Goal: Transaction & Acquisition: Purchase product/service

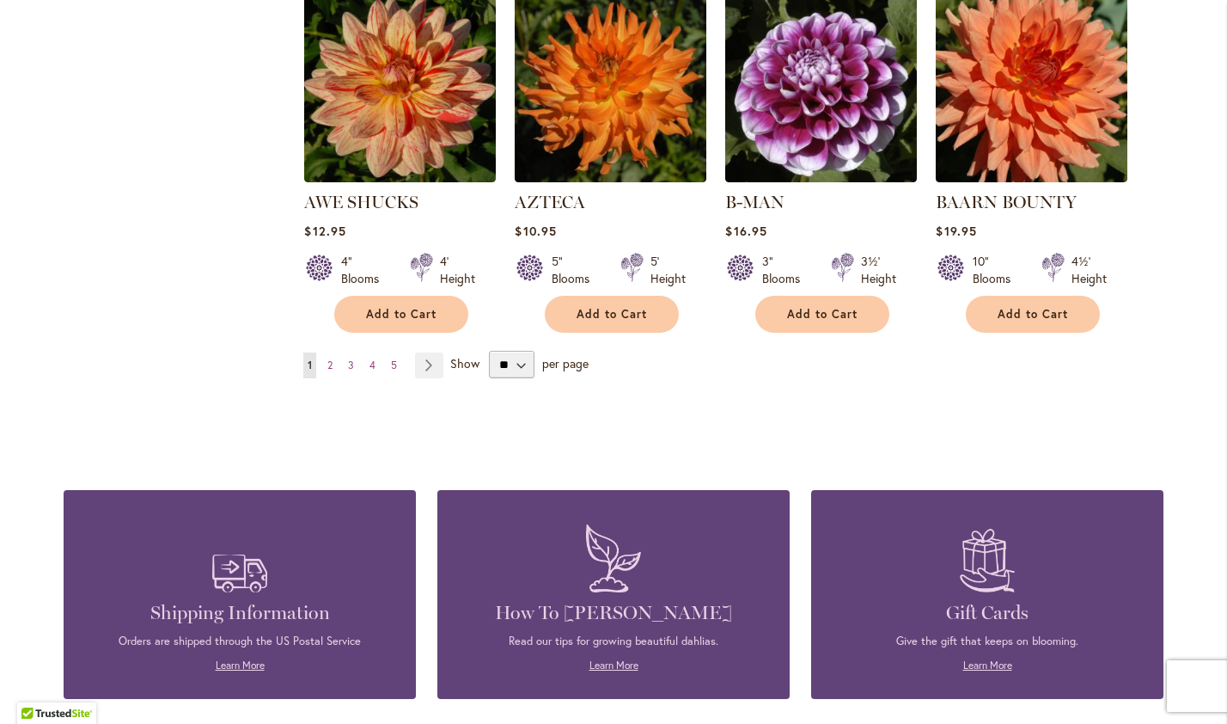
scroll to position [1550, 0]
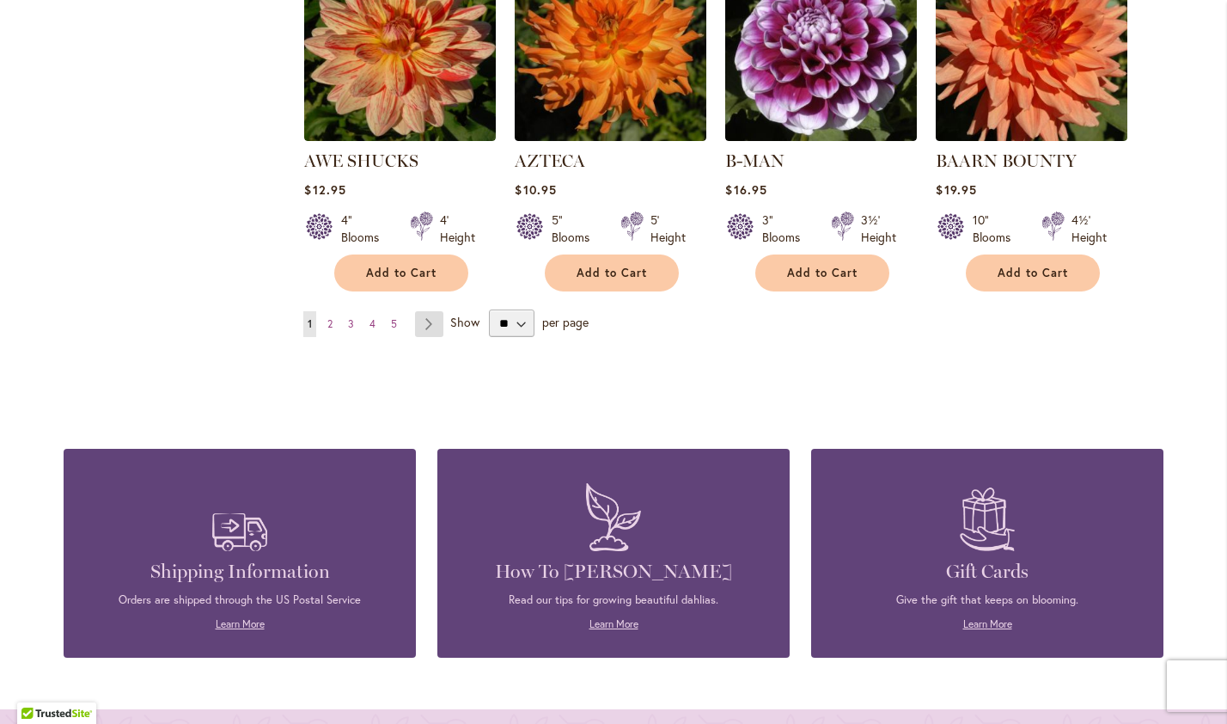
click at [430, 311] on link "Page Next" at bounding box center [429, 324] width 28 height 26
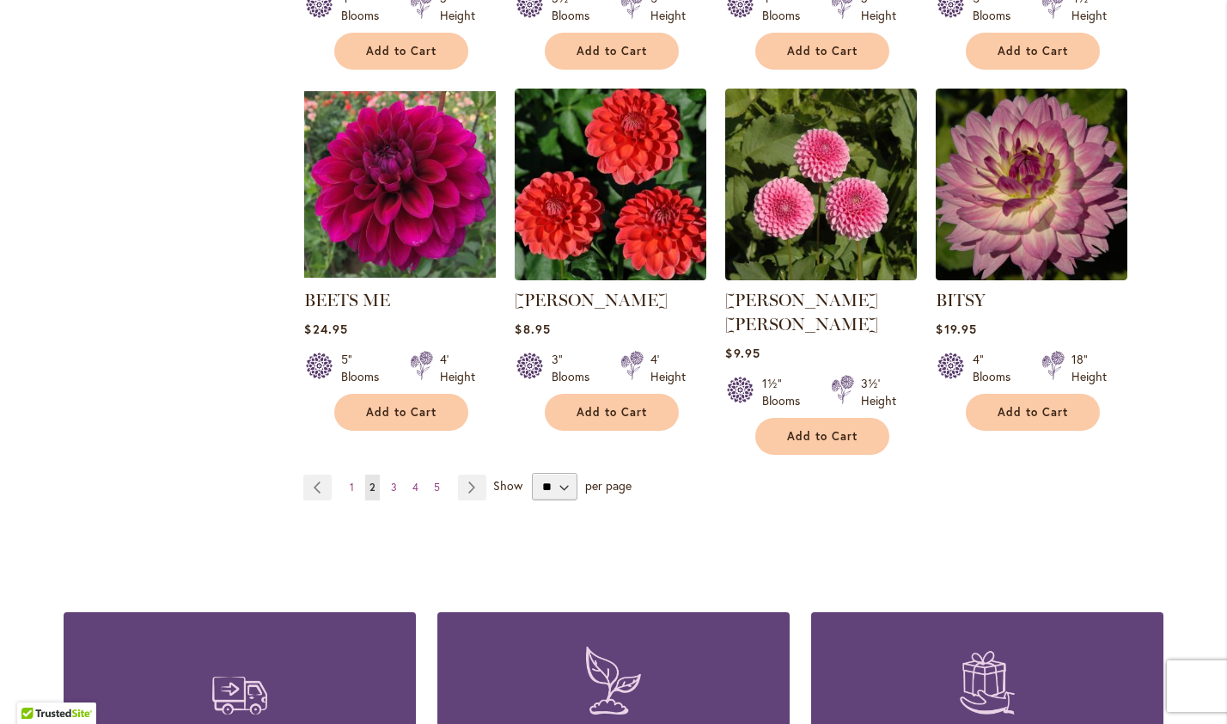
scroll to position [1406, 0]
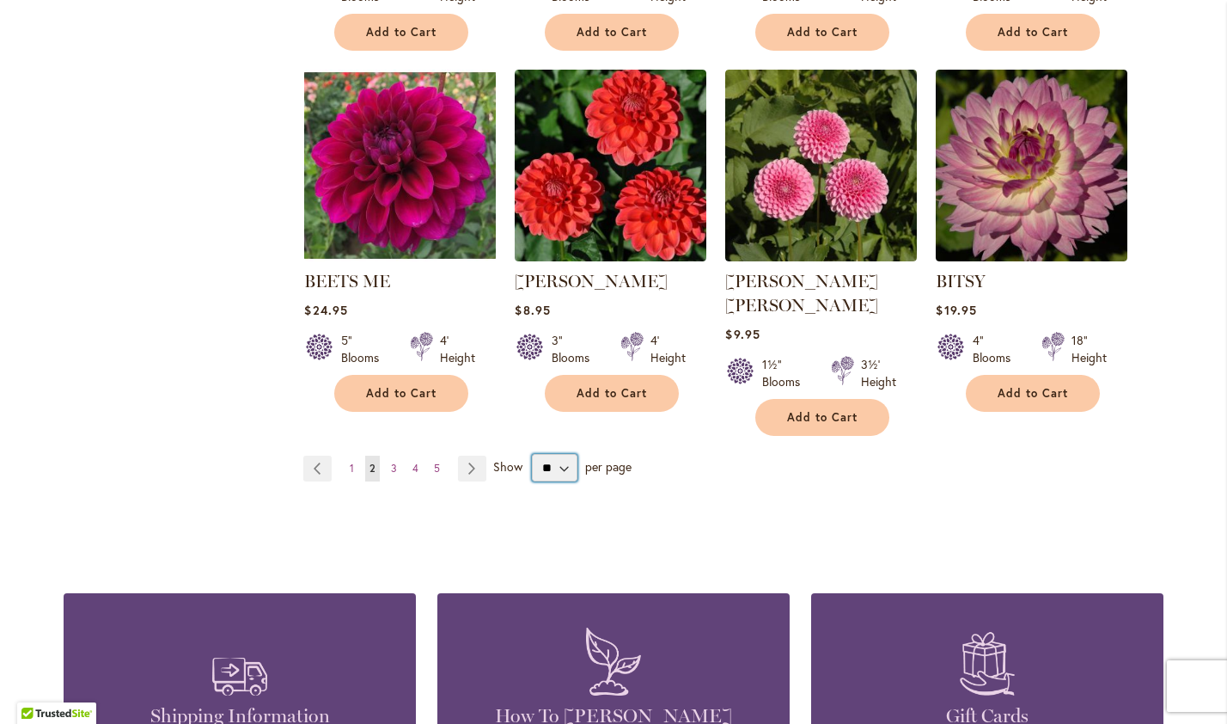
click at [572, 454] on select "** ** ** **" at bounding box center [555, 468] width 46 height 28
select select "**"
click at [532, 454] on select "** ** ** **" at bounding box center [555, 468] width 46 height 28
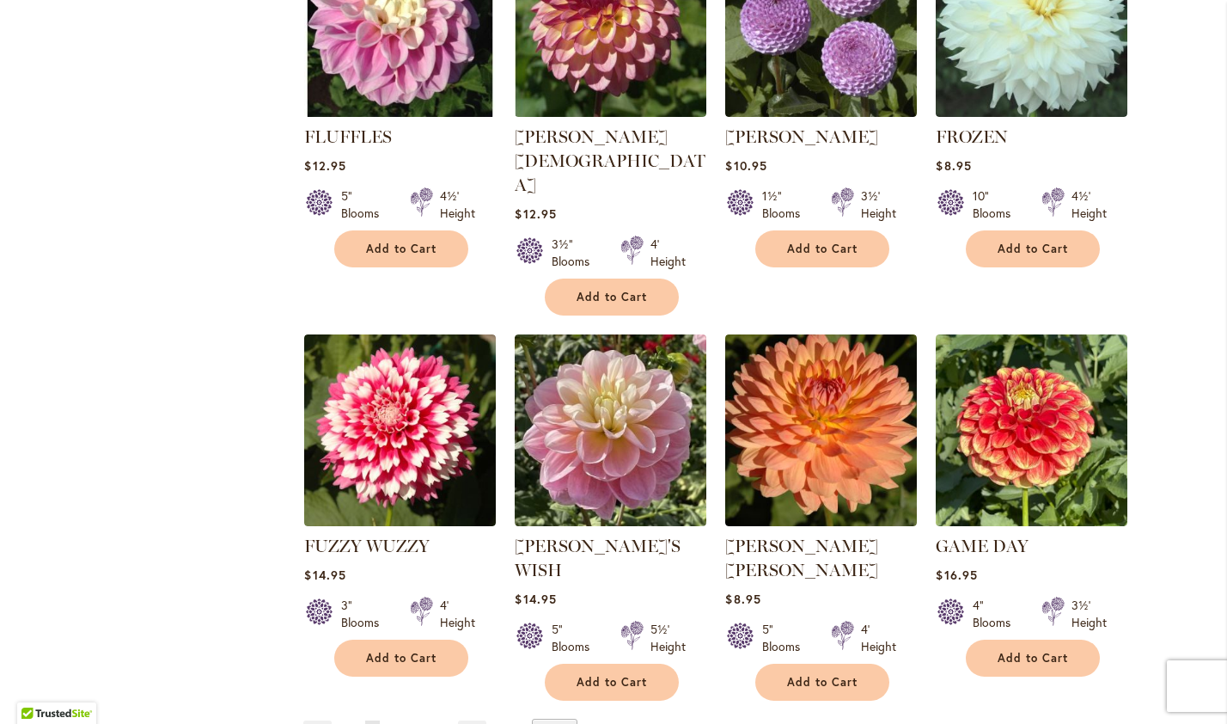
scroll to position [5722, 0]
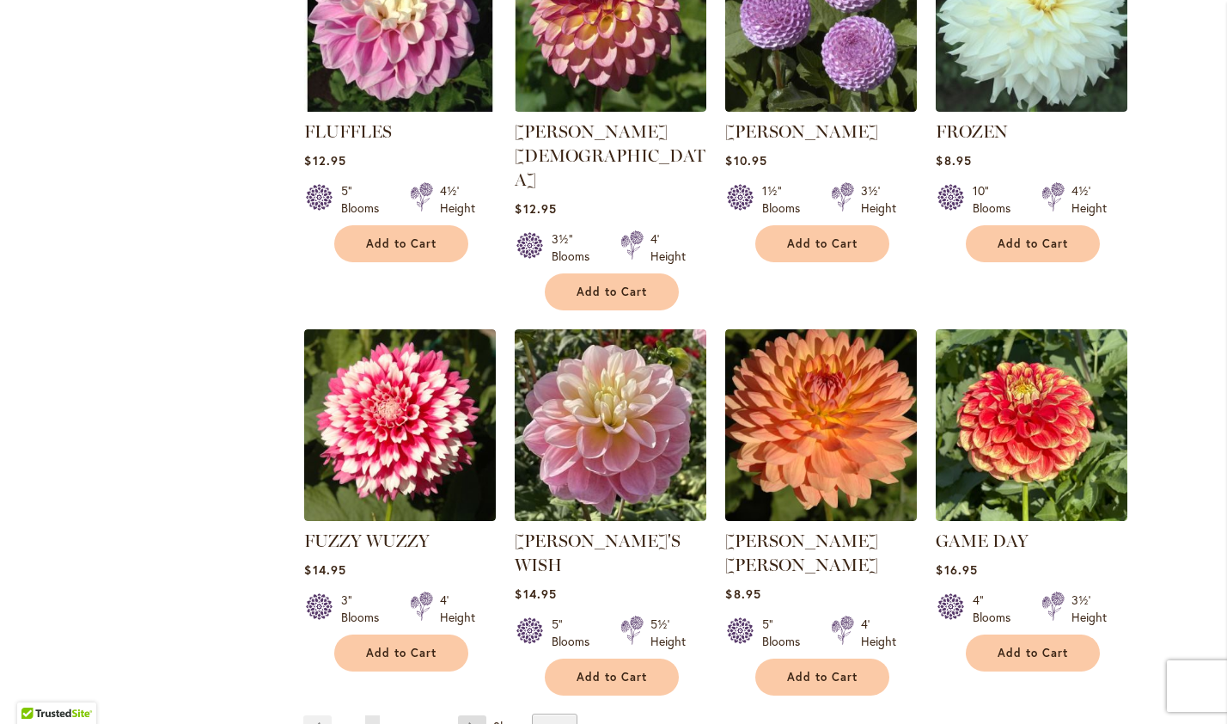
click at [472, 715] on link "Page Next" at bounding box center [472, 728] width 28 height 26
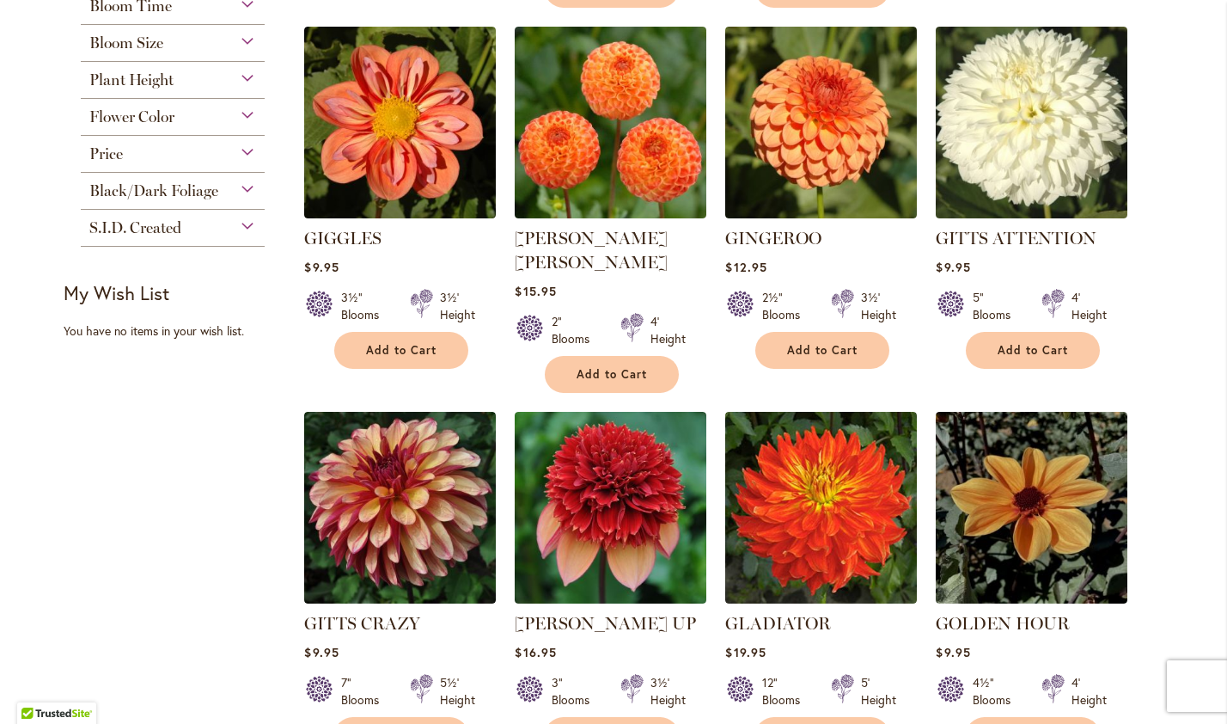
scroll to position [735, 0]
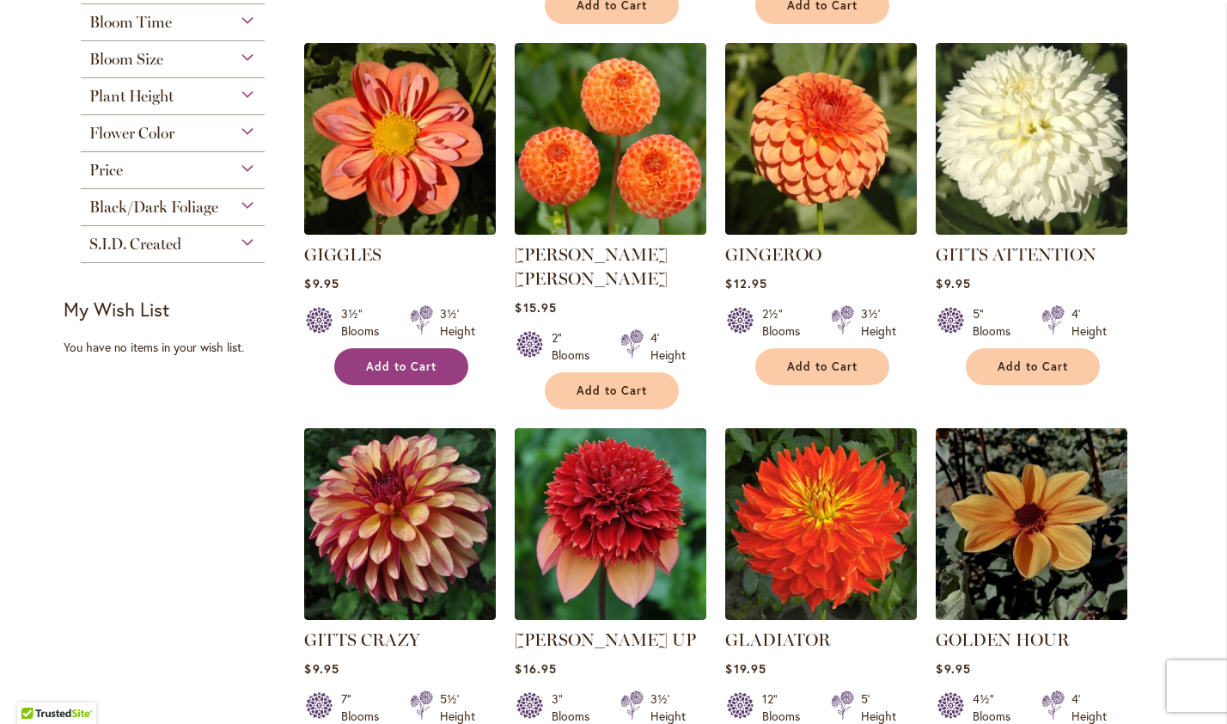
click at [411, 355] on button "Add to Cart" at bounding box center [401, 366] width 134 height 37
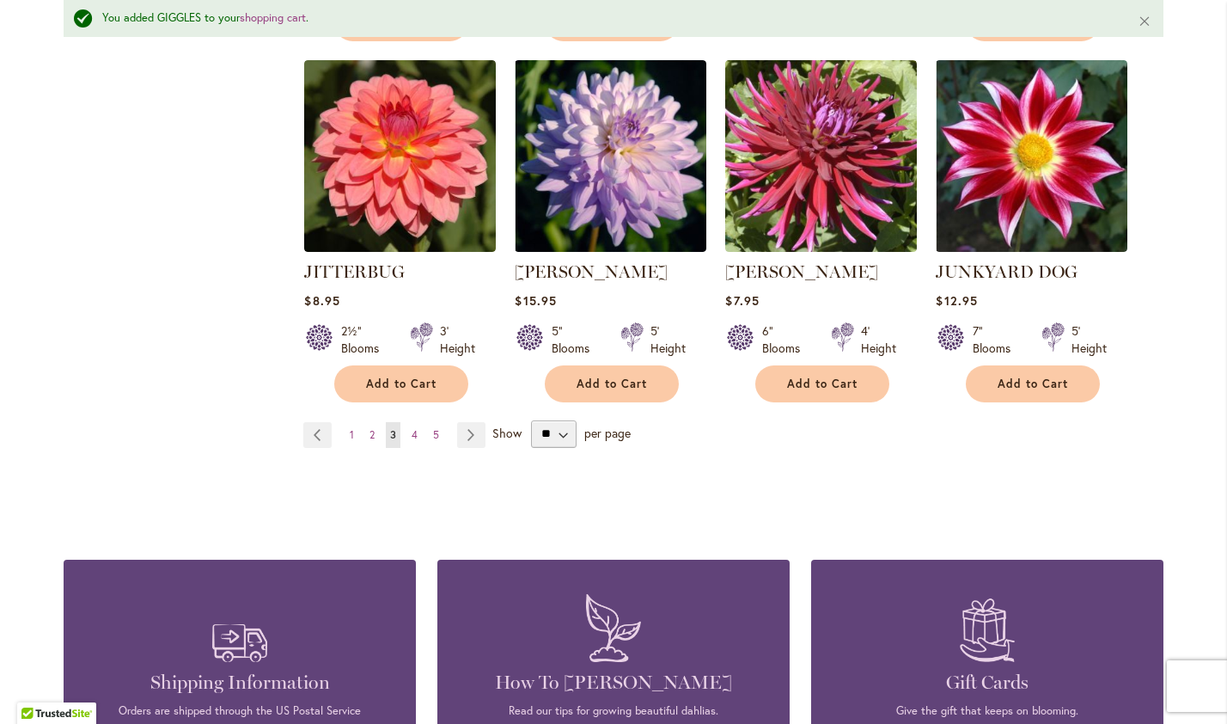
scroll to position [6025, 0]
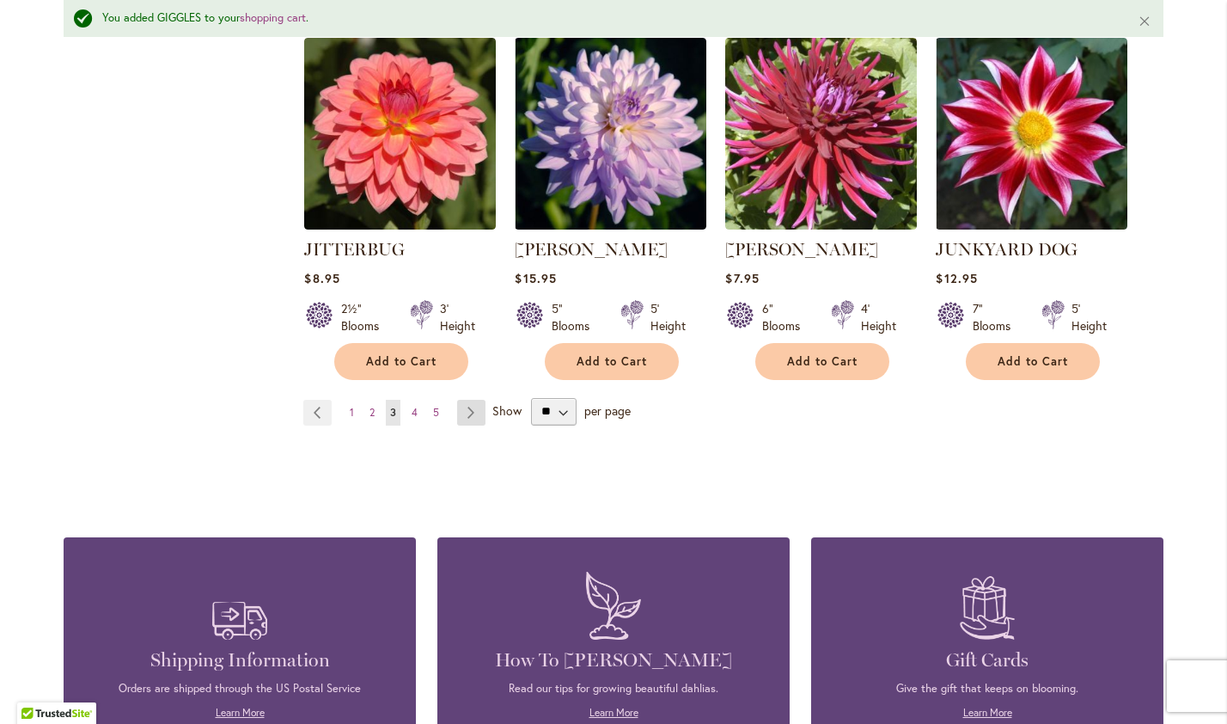
click at [473, 400] on link "Page Next" at bounding box center [471, 413] width 28 height 26
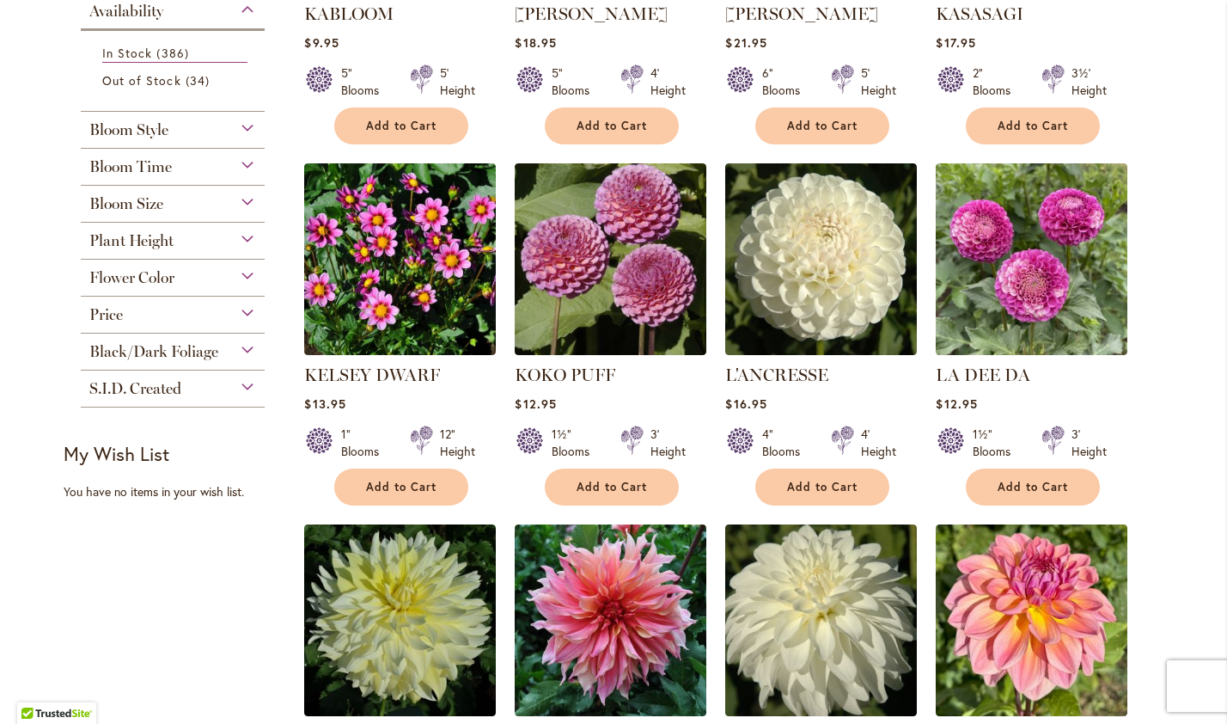
scroll to position [592, 0]
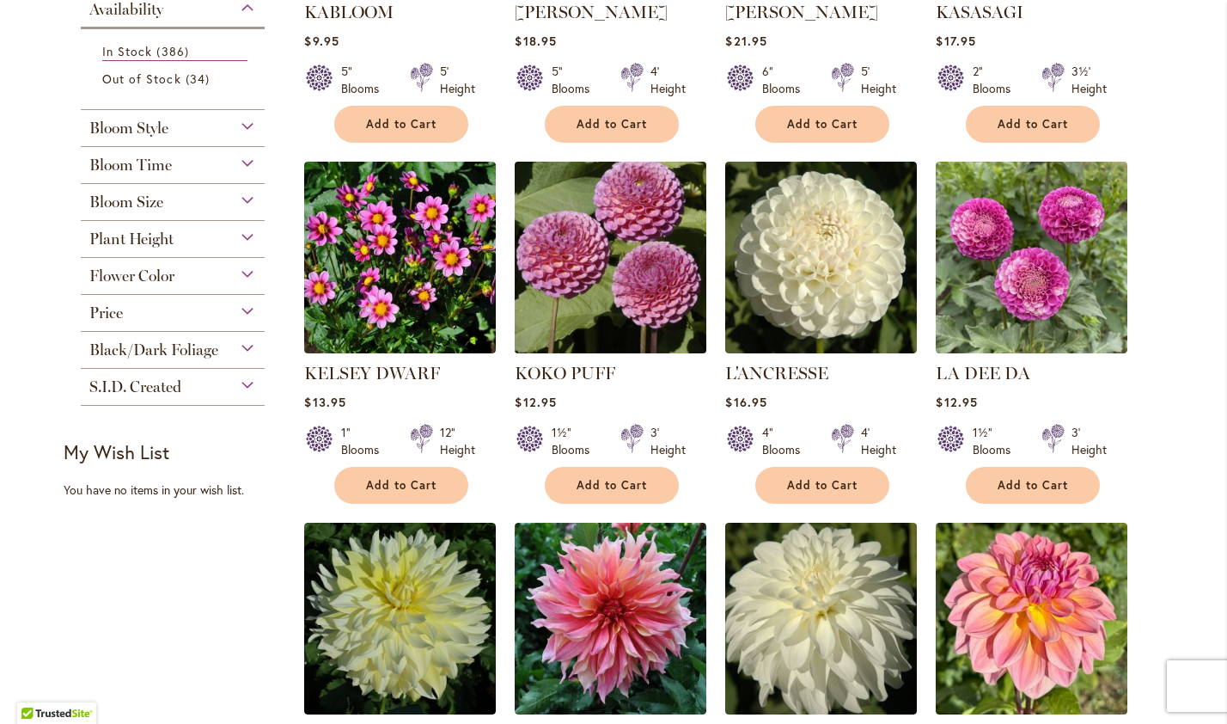
click at [645, 292] on img at bounding box center [610, 256] width 201 height 201
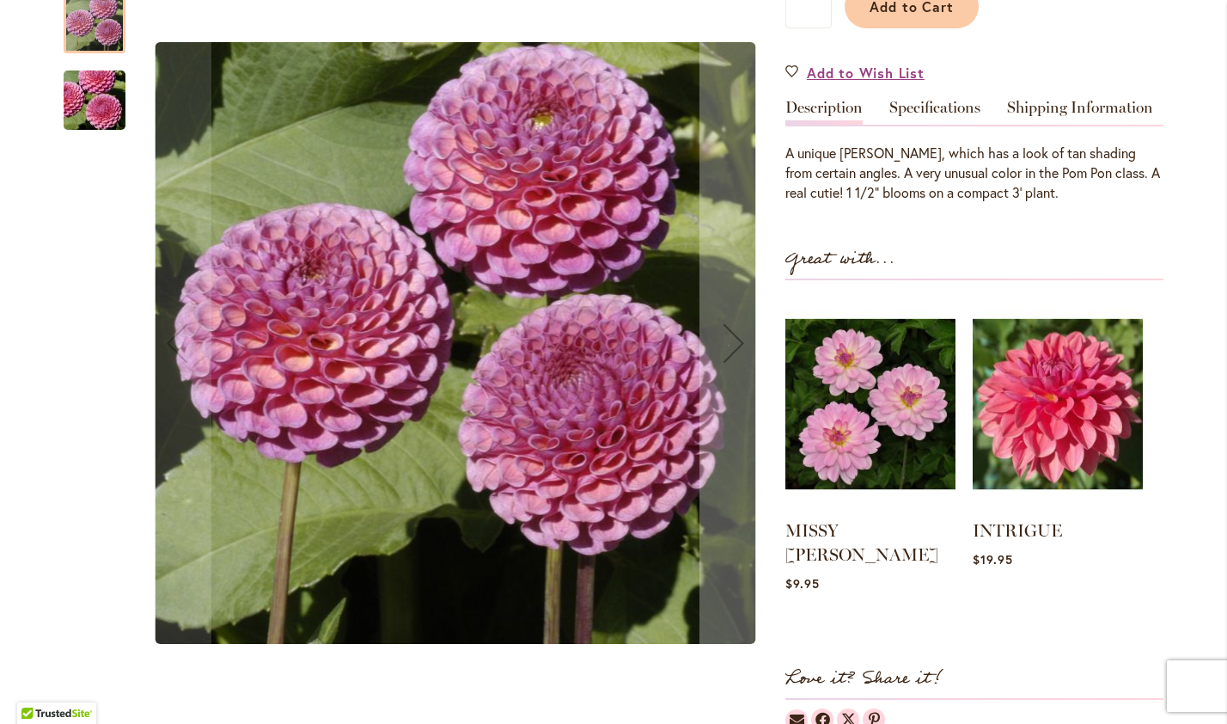
scroll to position [481, 0]
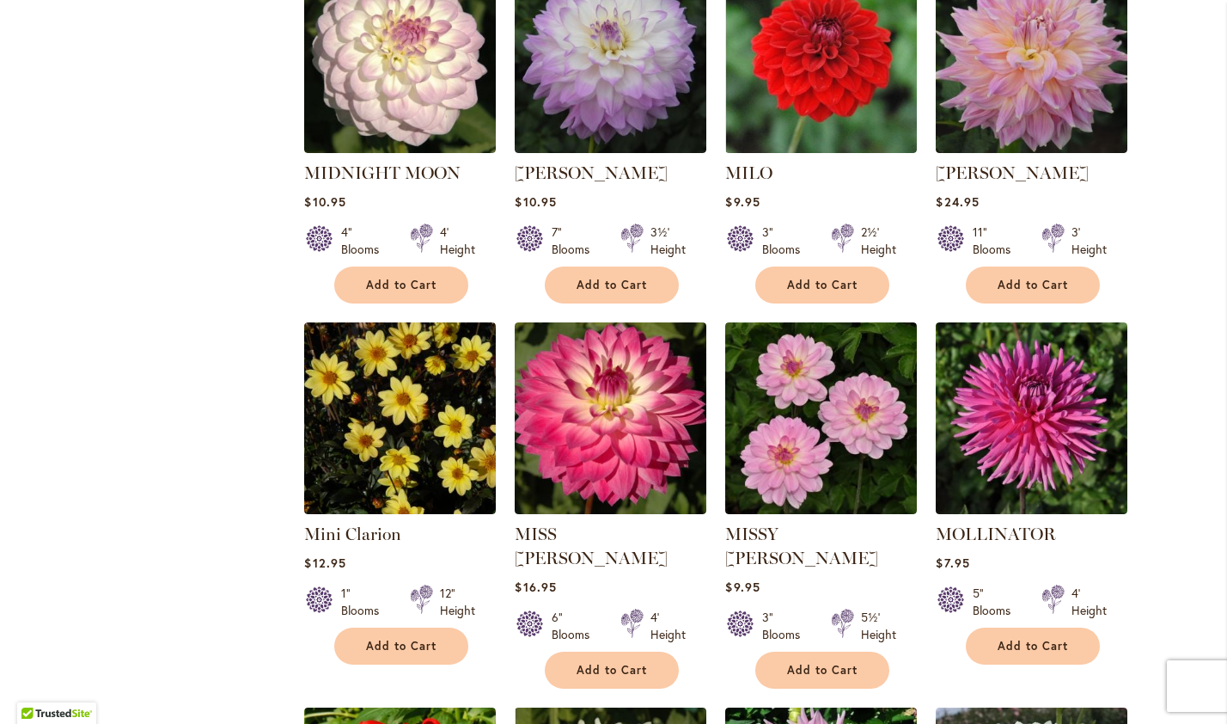
scroll to position [4908, 0]
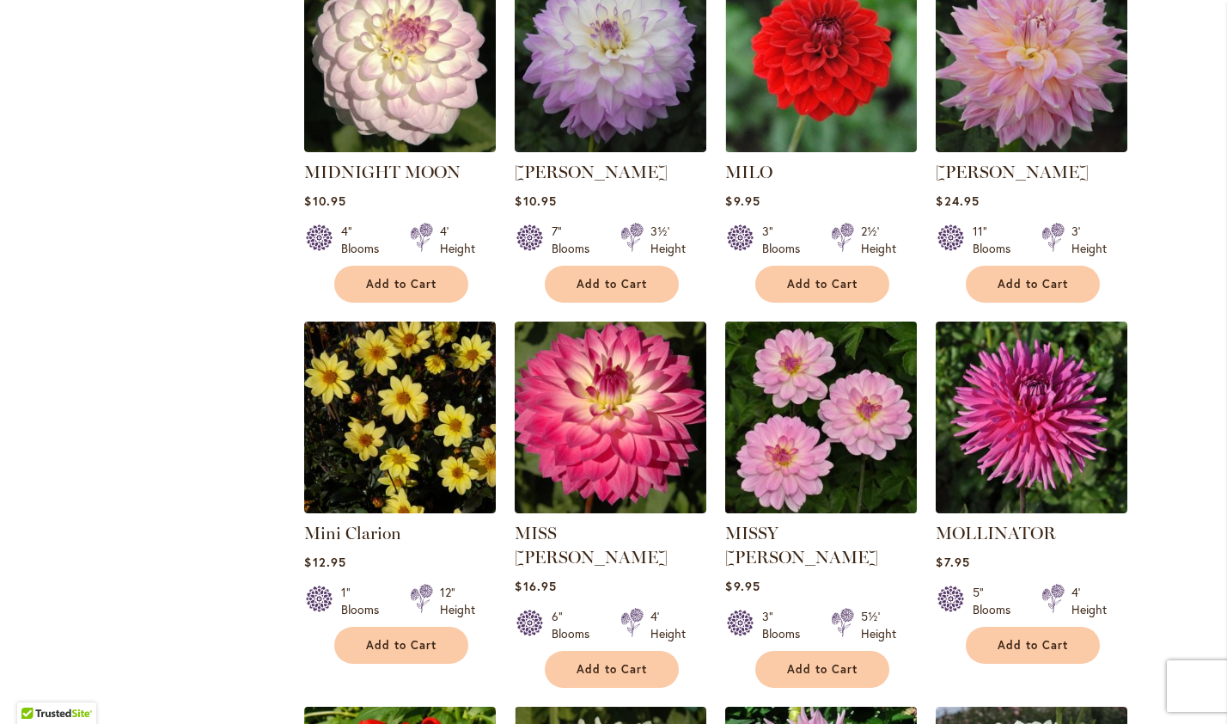
click at [869, 316] on img at bounding box center [821, 416] width 201 height 201
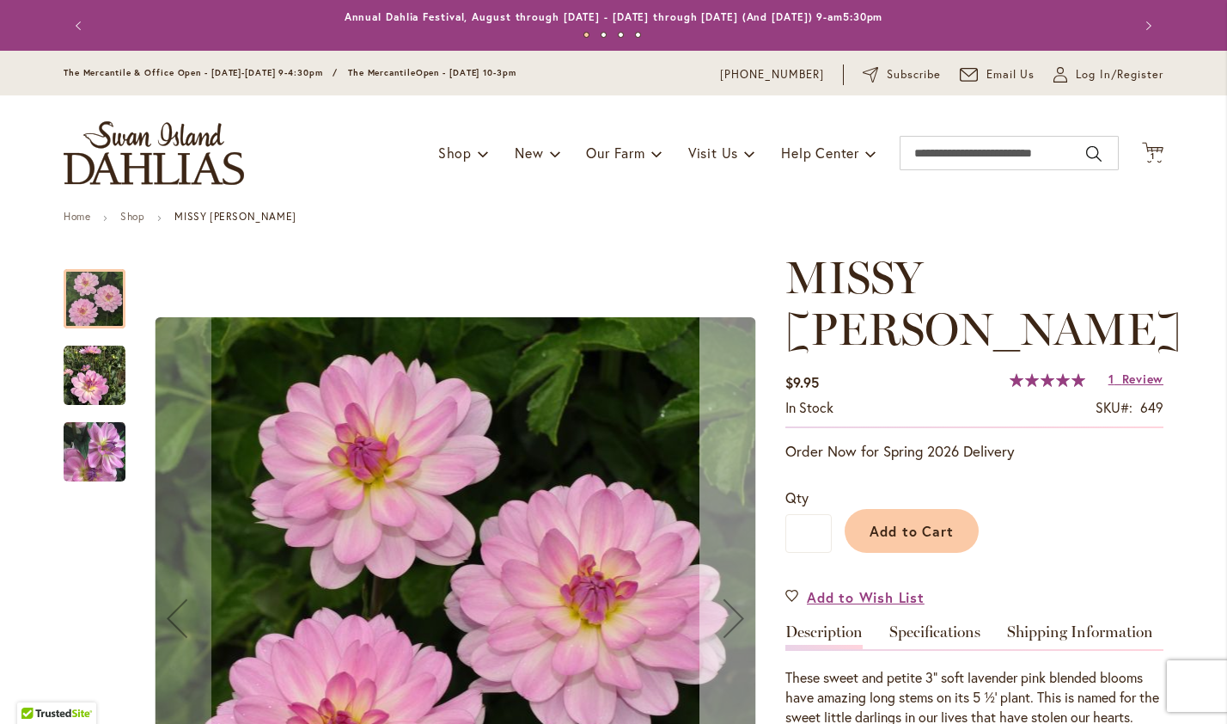
click at [731, 616] on div "Next" at bounding box center [734, 618] width 69 height 69
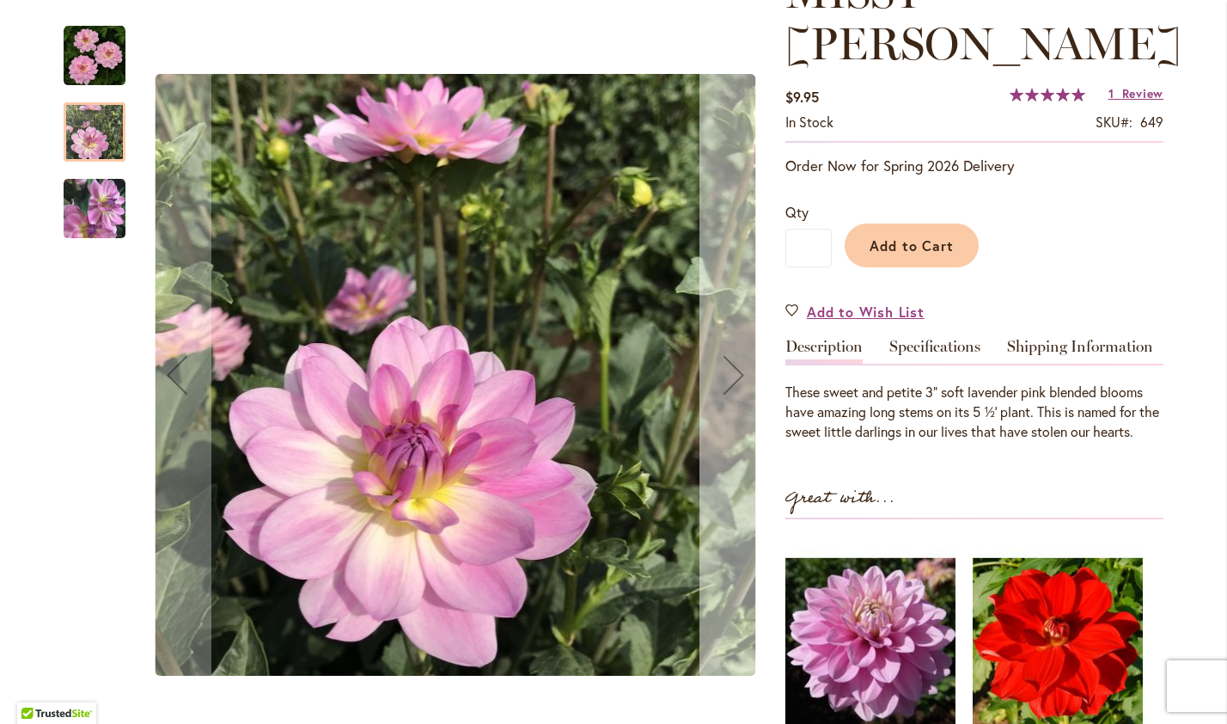
scroll to position [286, 0]
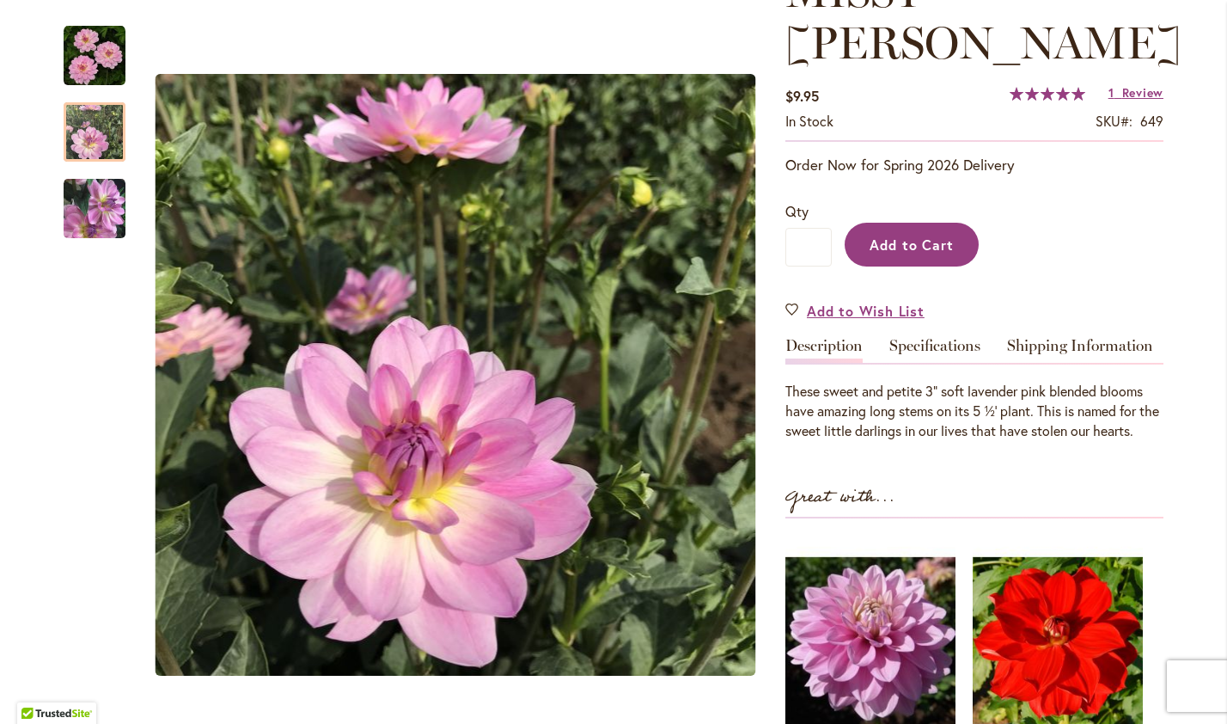
click at [909, 235] on span "Add to Cart" at bounding box center [912, 244] width 85 height 18
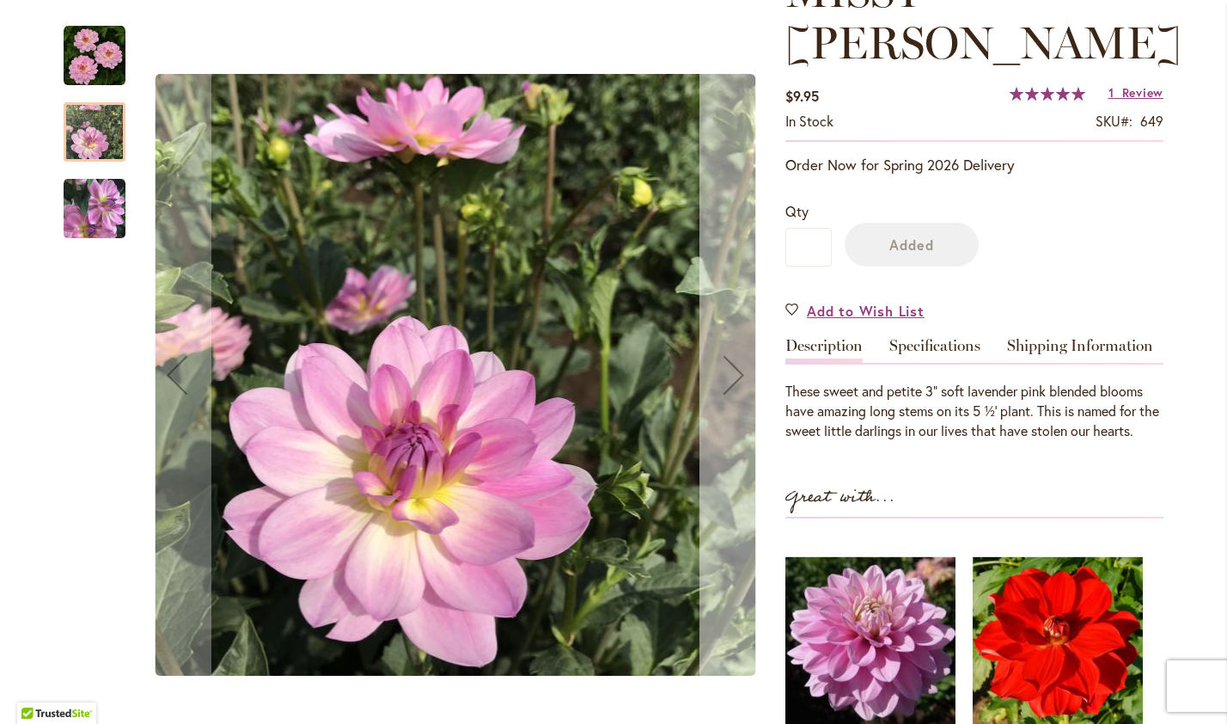
click at [732, 376] on div "Next" at bounding box center [734, 374] width 69 height 69
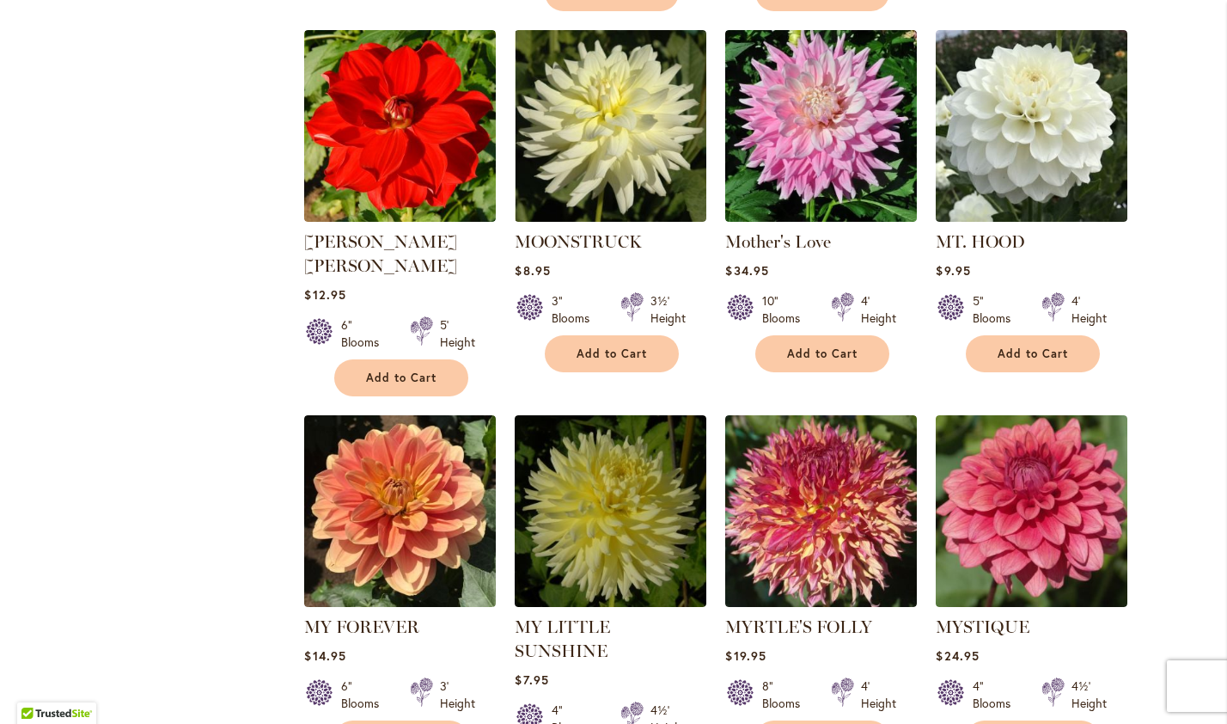
scroll to position [5587, 0]
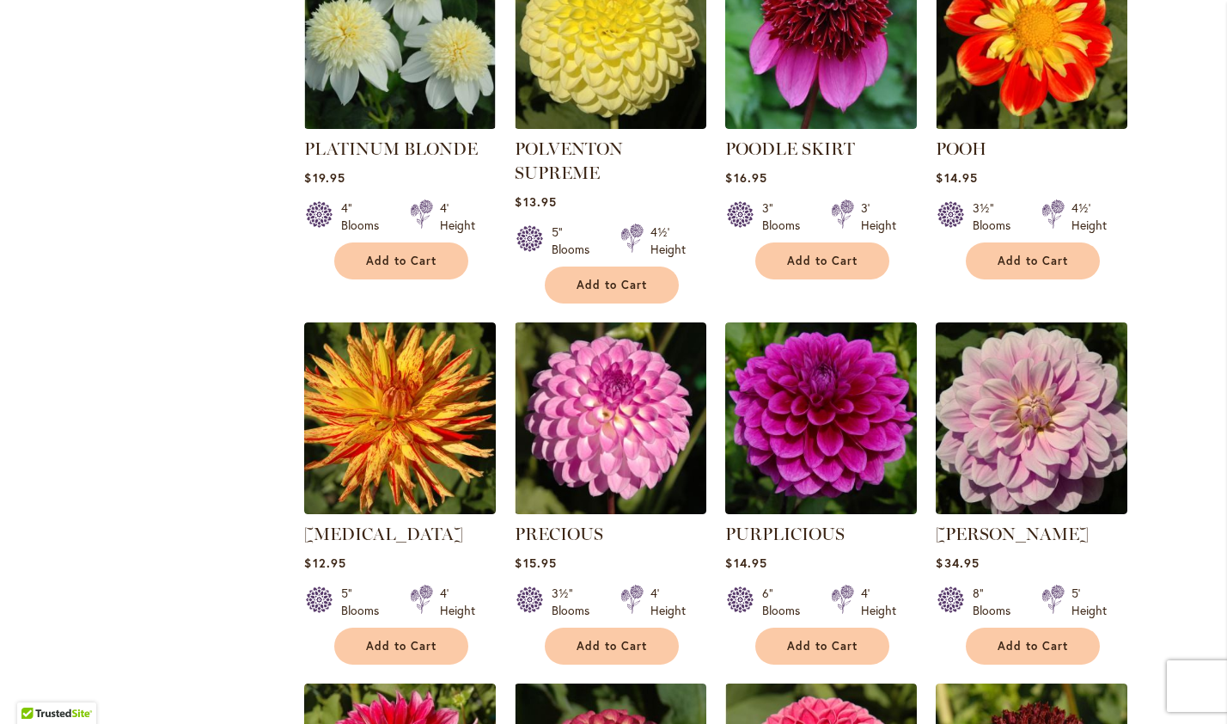
scroll to position [3783, 0]
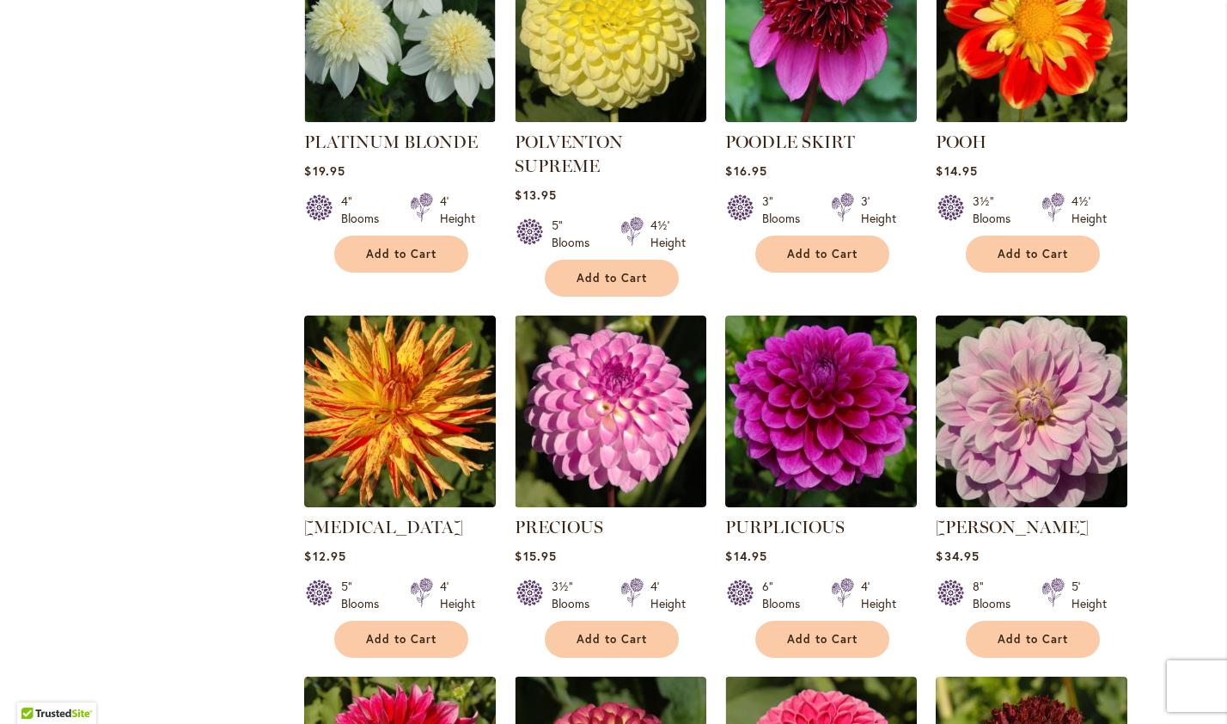
click at [1059, 413] on img at bounding box center [1032, 410] width 201 height 201
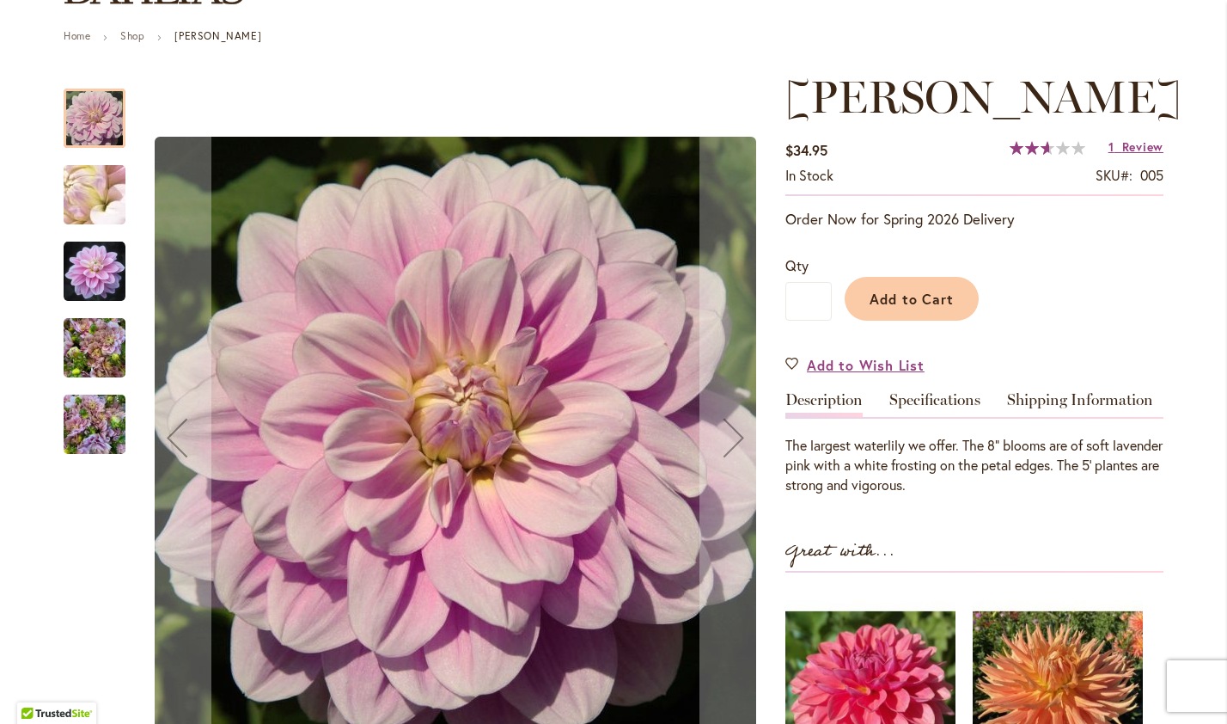
scroll to position [182, 0]
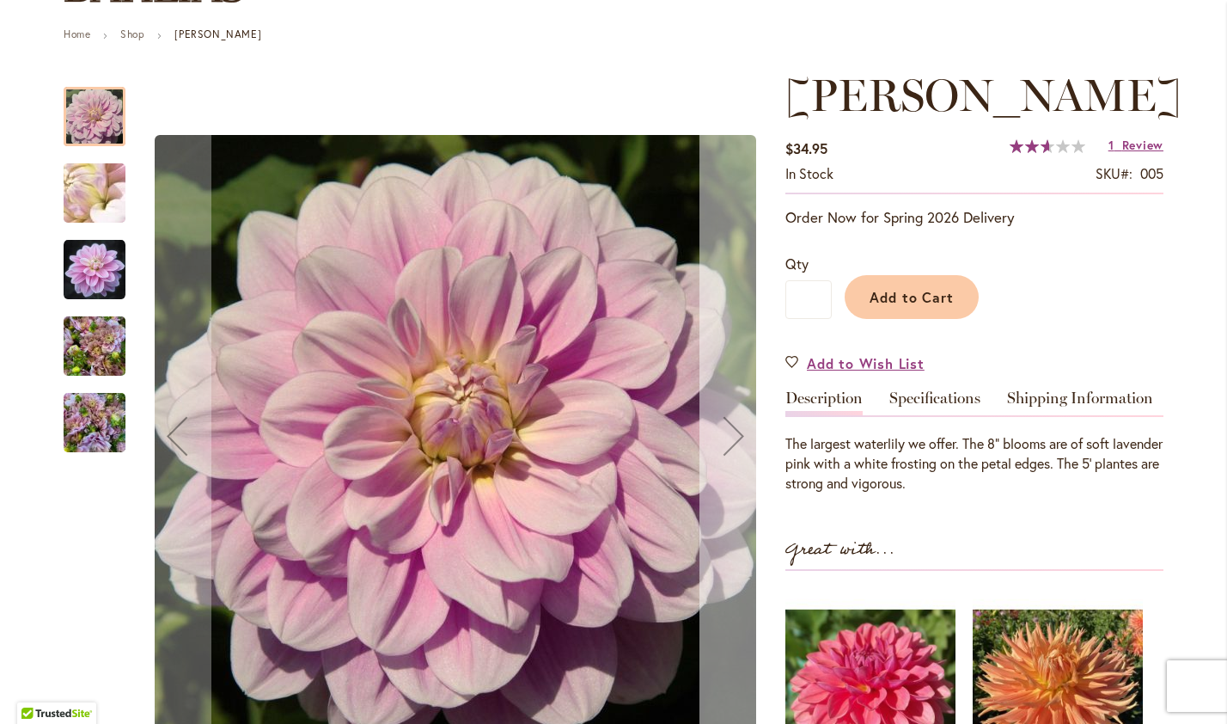
click at [727, 445] on div "Next" at bounding box center [734, 435] width 69 height 69
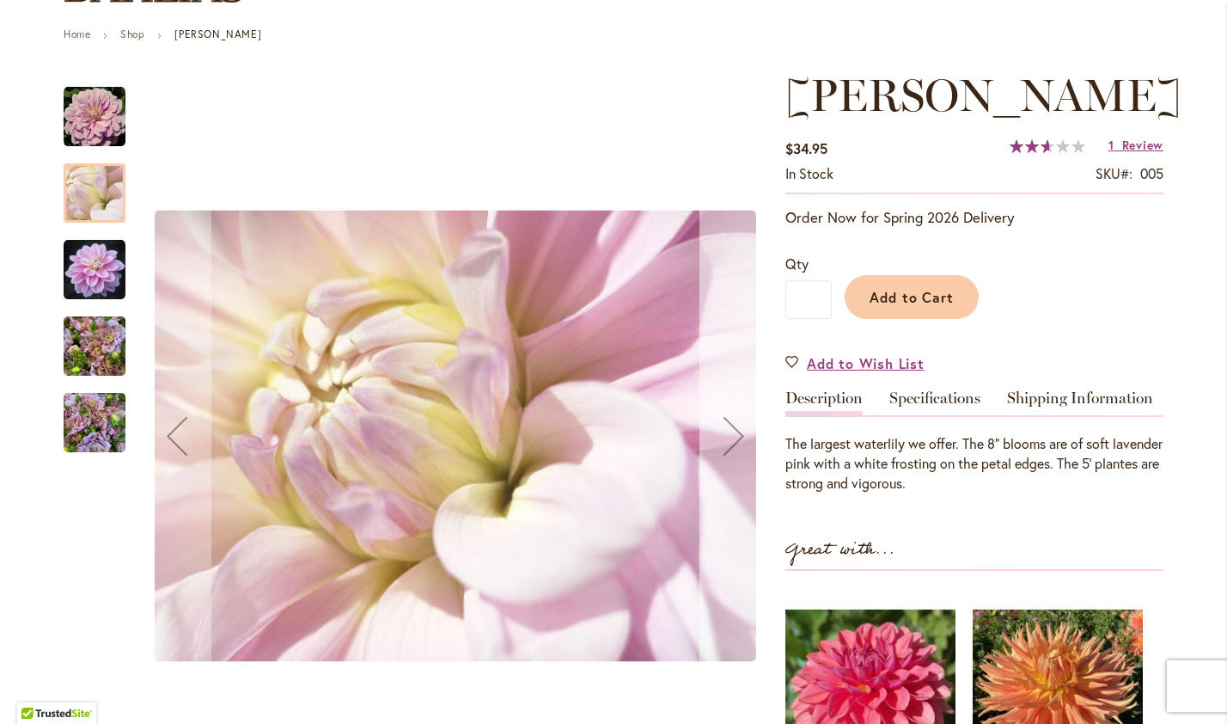
click at [727, 445] on div "Next" at bounding box center [734, 435] width 69 height 69
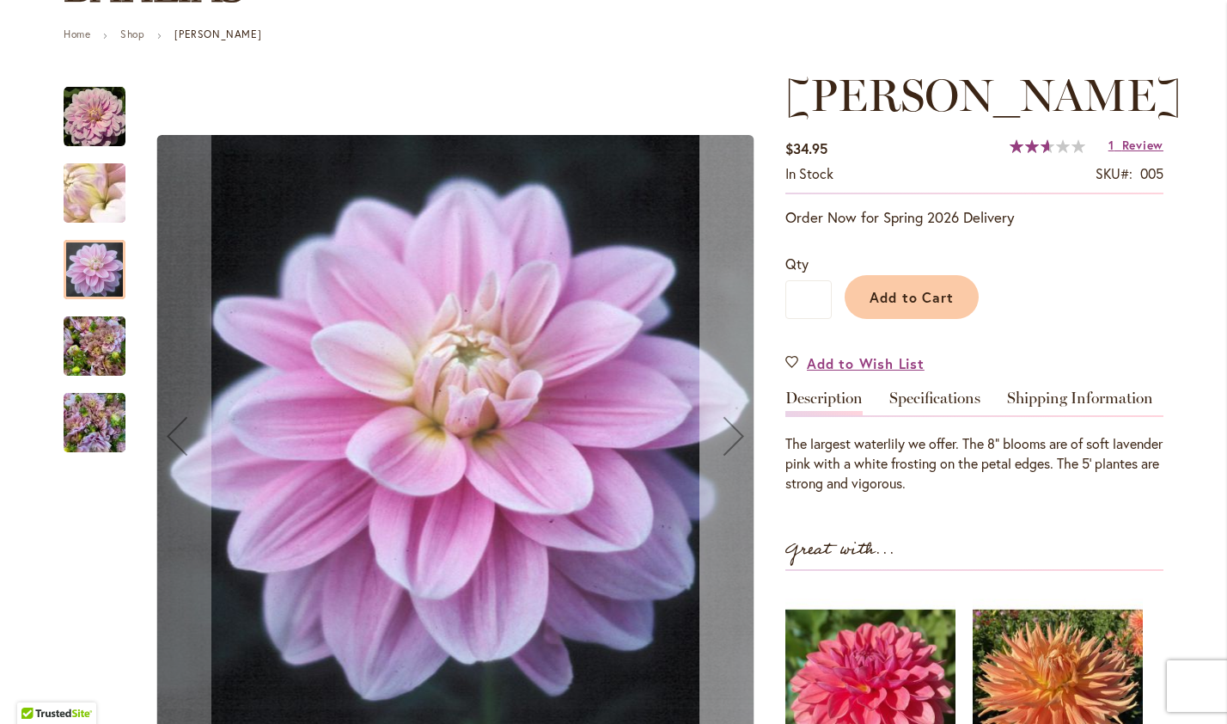
click at [727, 445] on div "Next" at bounding box center [734, 435] width 69 height 69
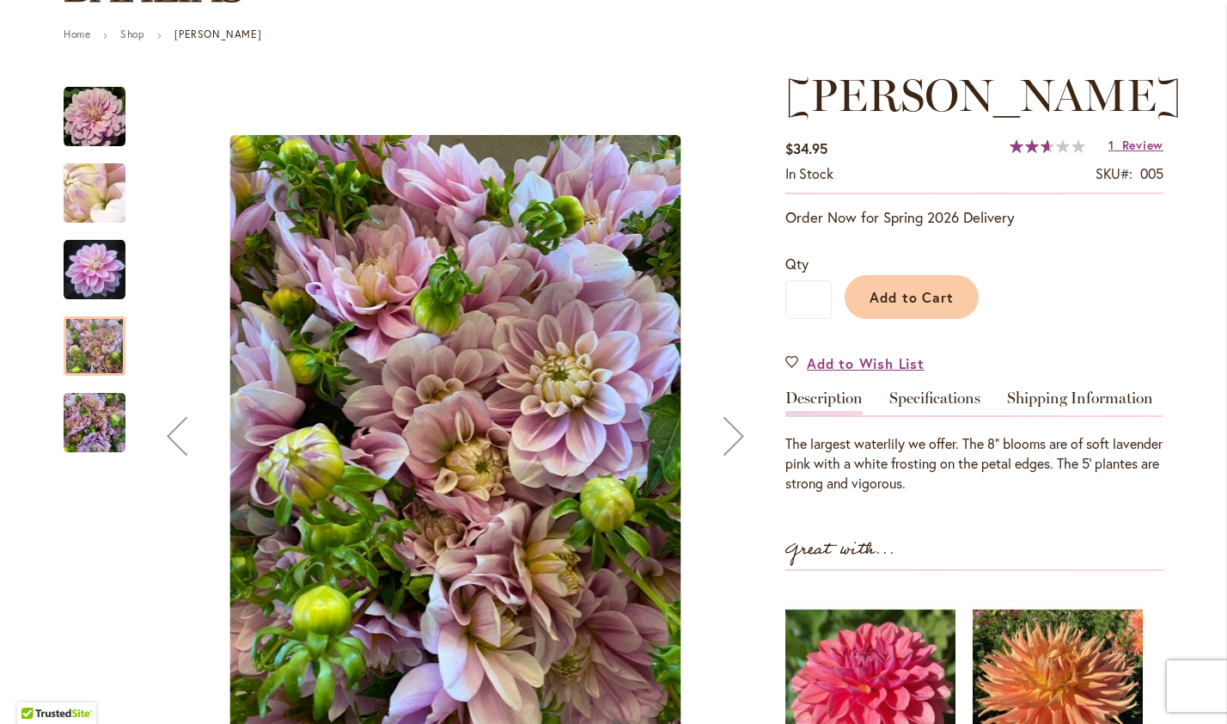
click at [727, 445] on div "Next" at bounding box center [734, 435] width 69 height 69
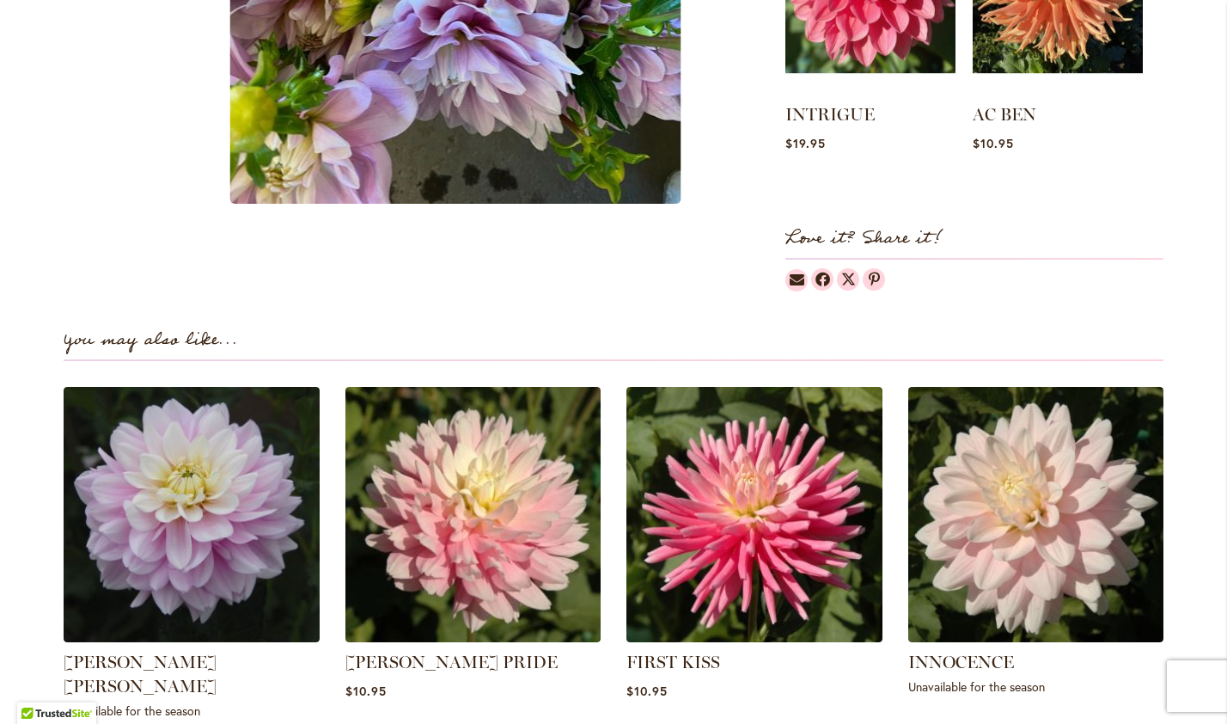
scroll to position [889, 0]
